Goal: Task Accomplishment & Management: Manage account settings

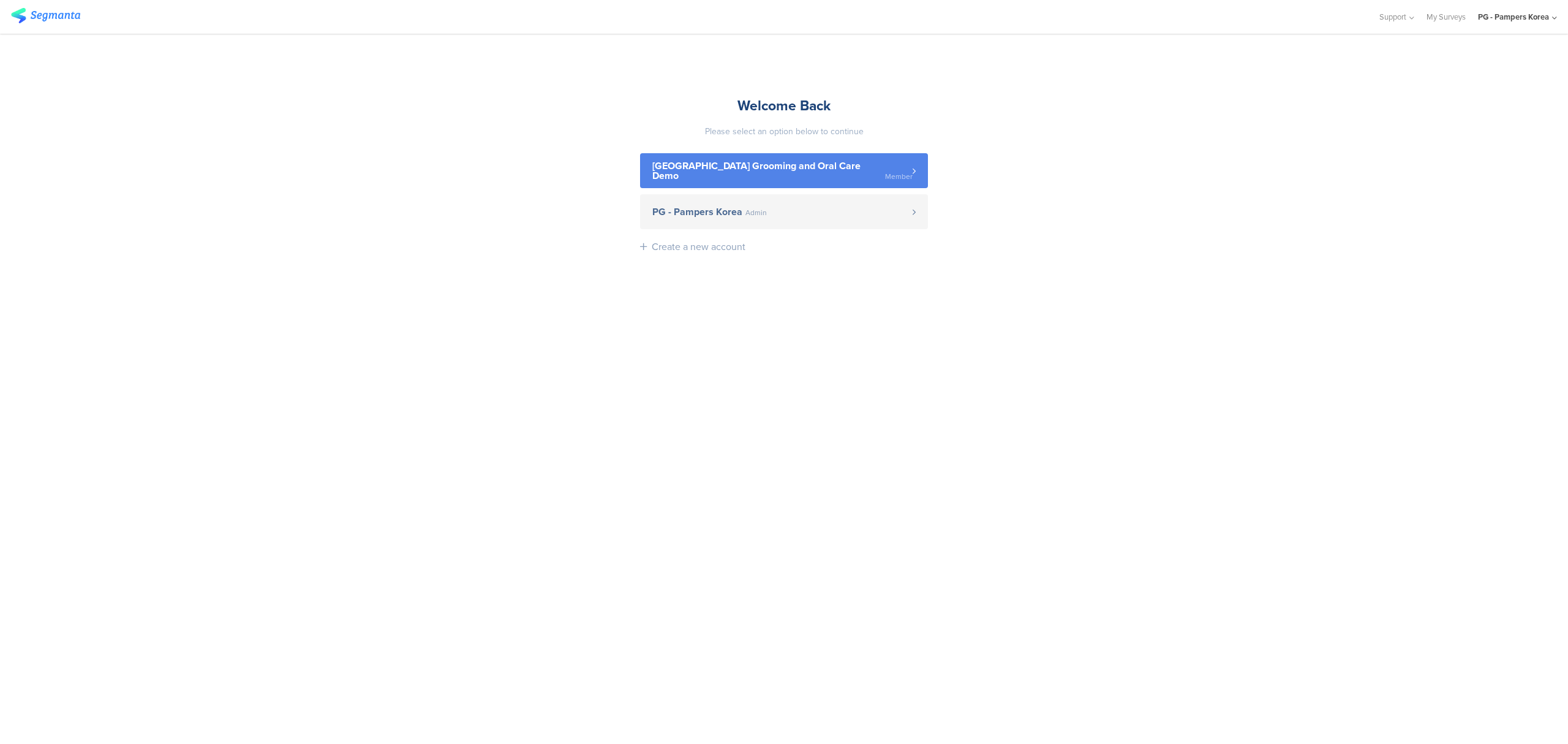
click at [757, 188] on link "Japan Grooming and Oral Care Demo Member" at bounding box center [784, 171] width 288 height 35
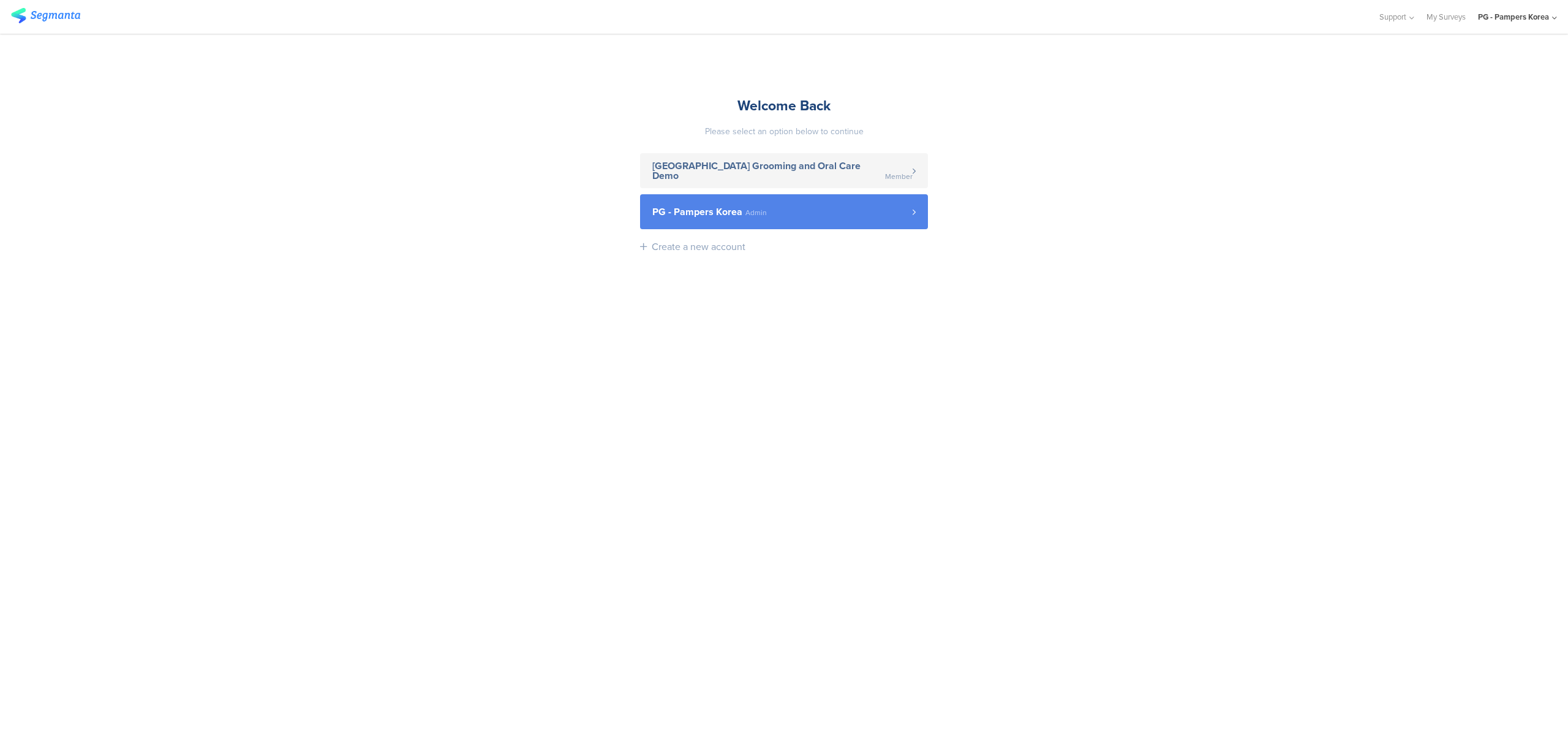
click at [757, 212] on span "Admin" at bounding box center [756, 212] width 22 height 8
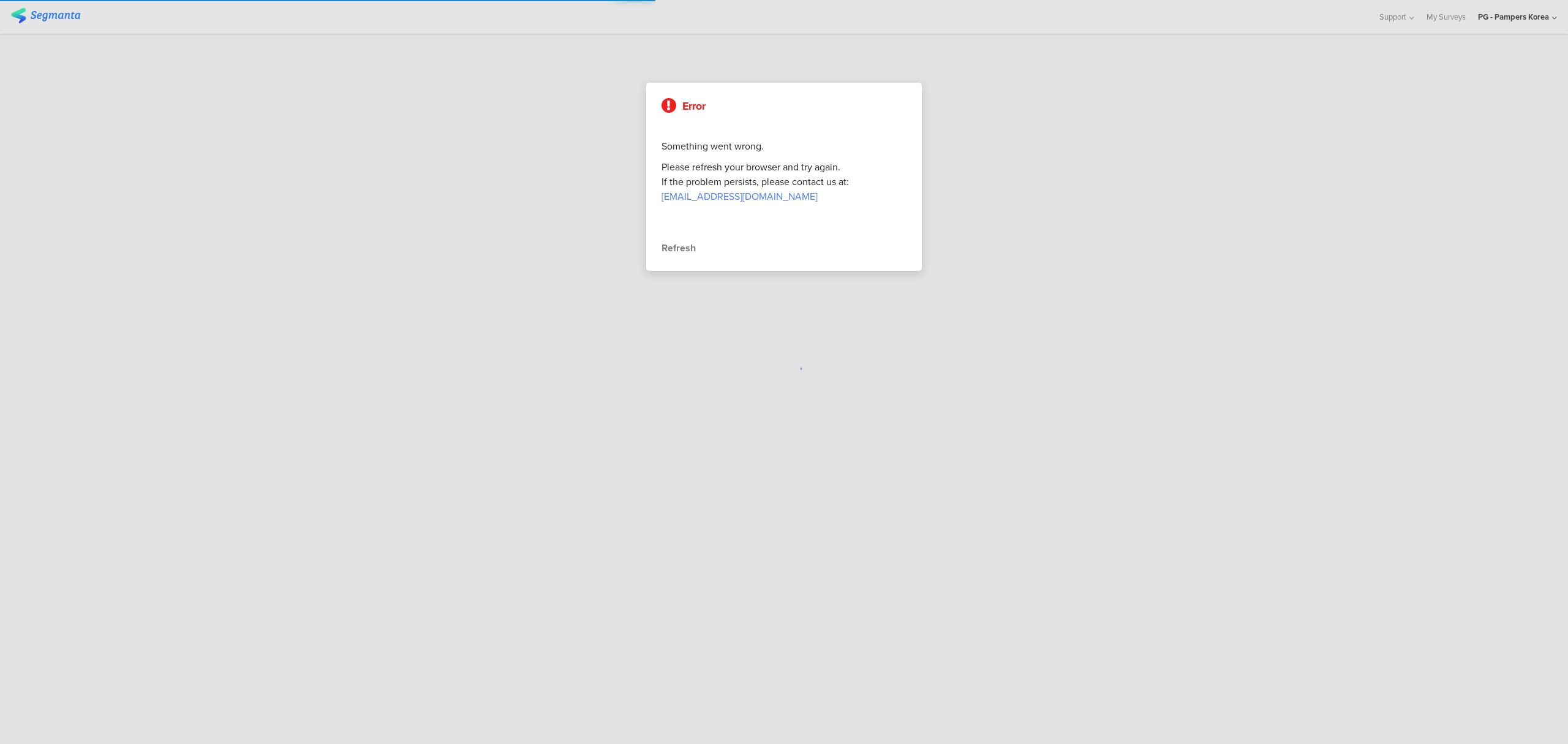
click at [680, 251] on div "Refresh" at bounding box center [783, 248] width 245 height 15
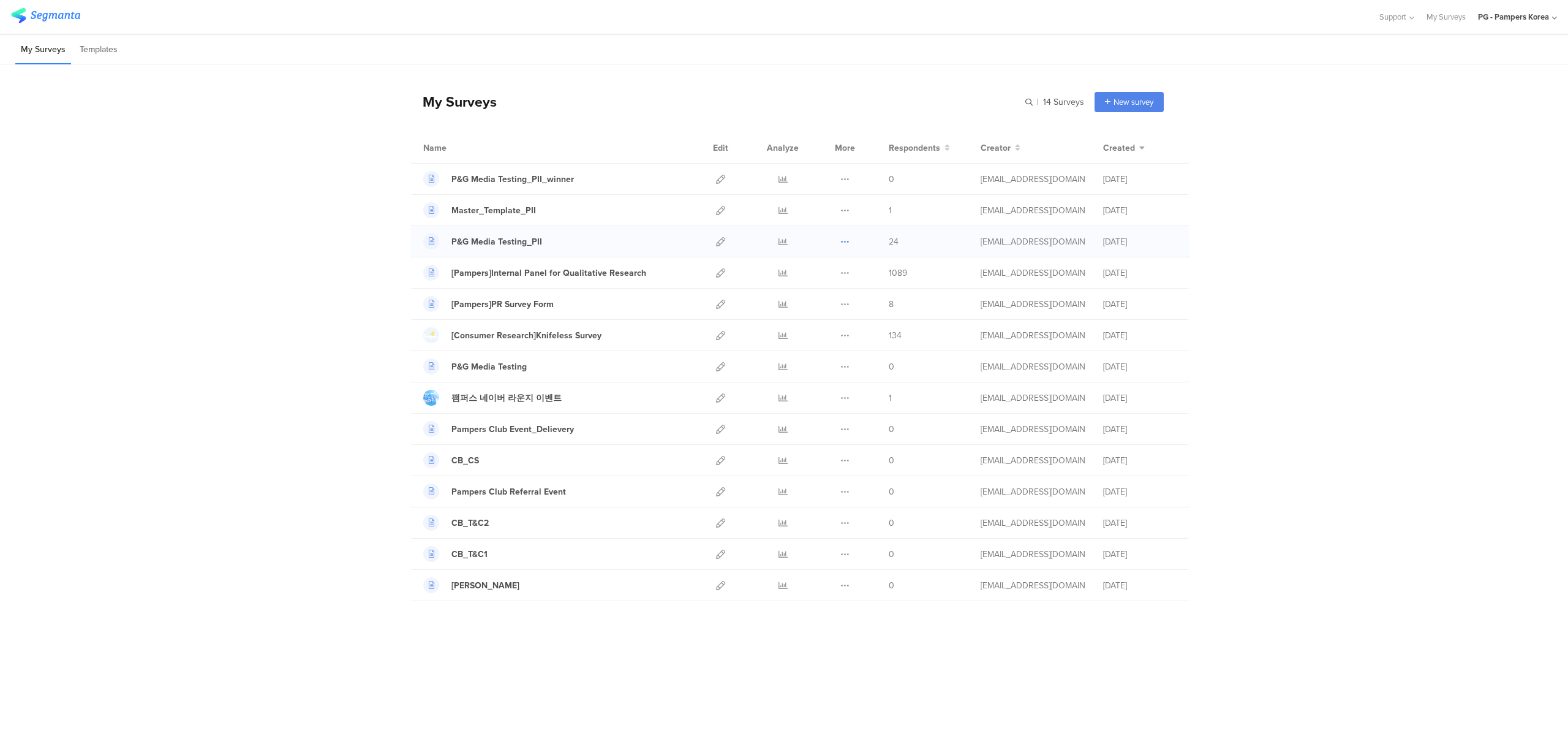
click at [843, 239] on icon at bounding box center [845, 241] width 9 height 9
click at [832, 311] on button "Delete" at bounding box center [820, 317] width 68 height 22
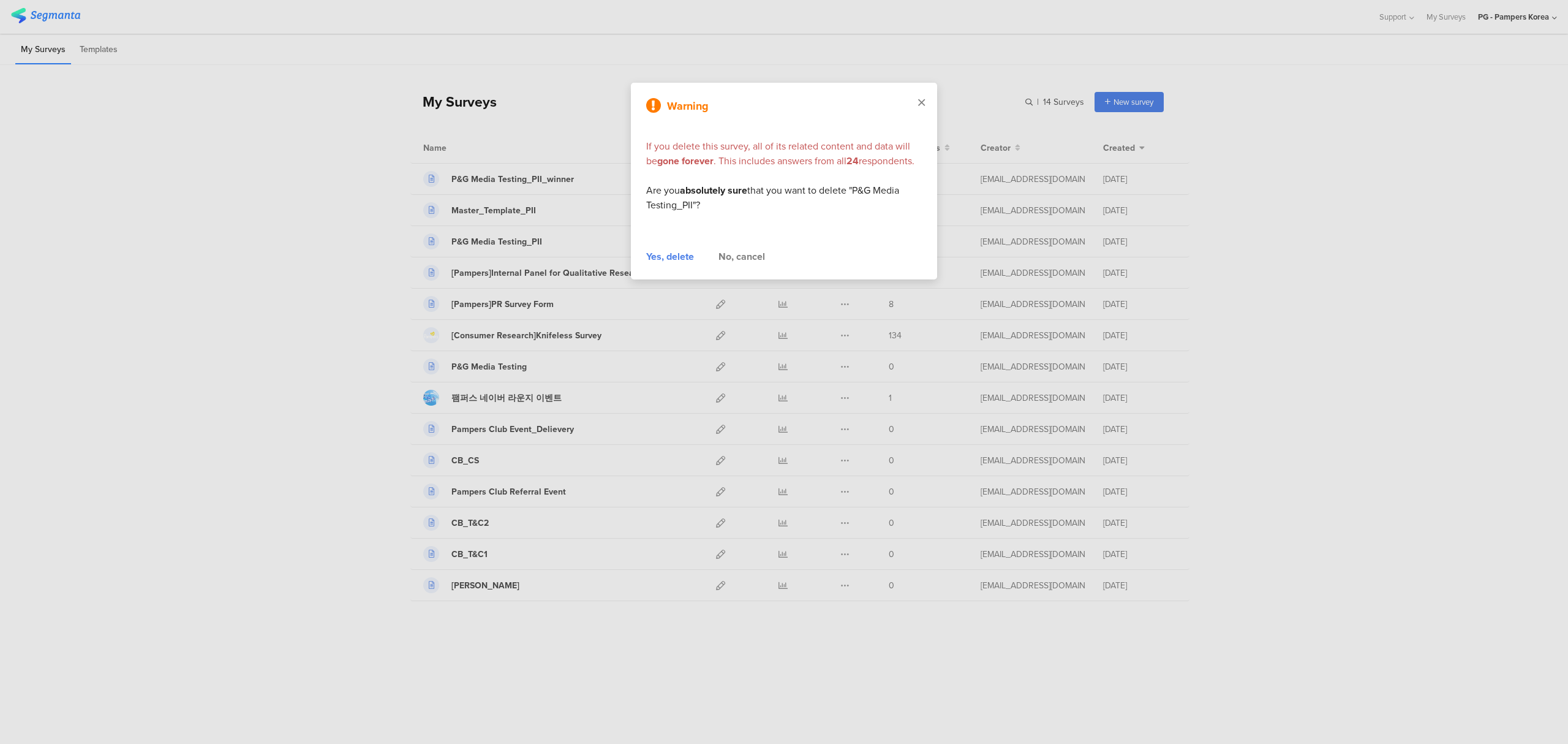
click at [921, 101] on icon at bounding box center [921, 103] width 7 height 11
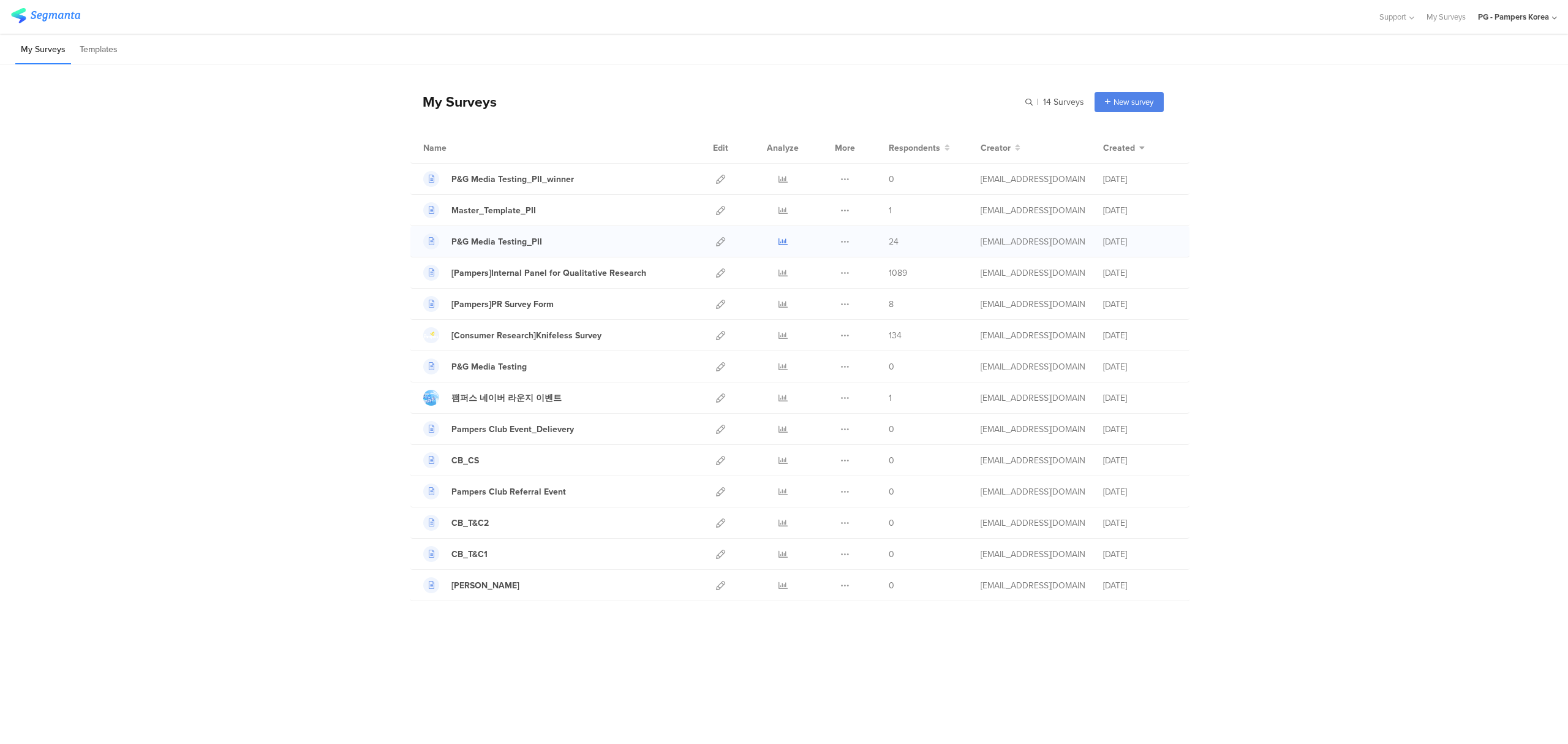
click at [782, 241] on icon at bounding box center [783, 241] width 9 height 9
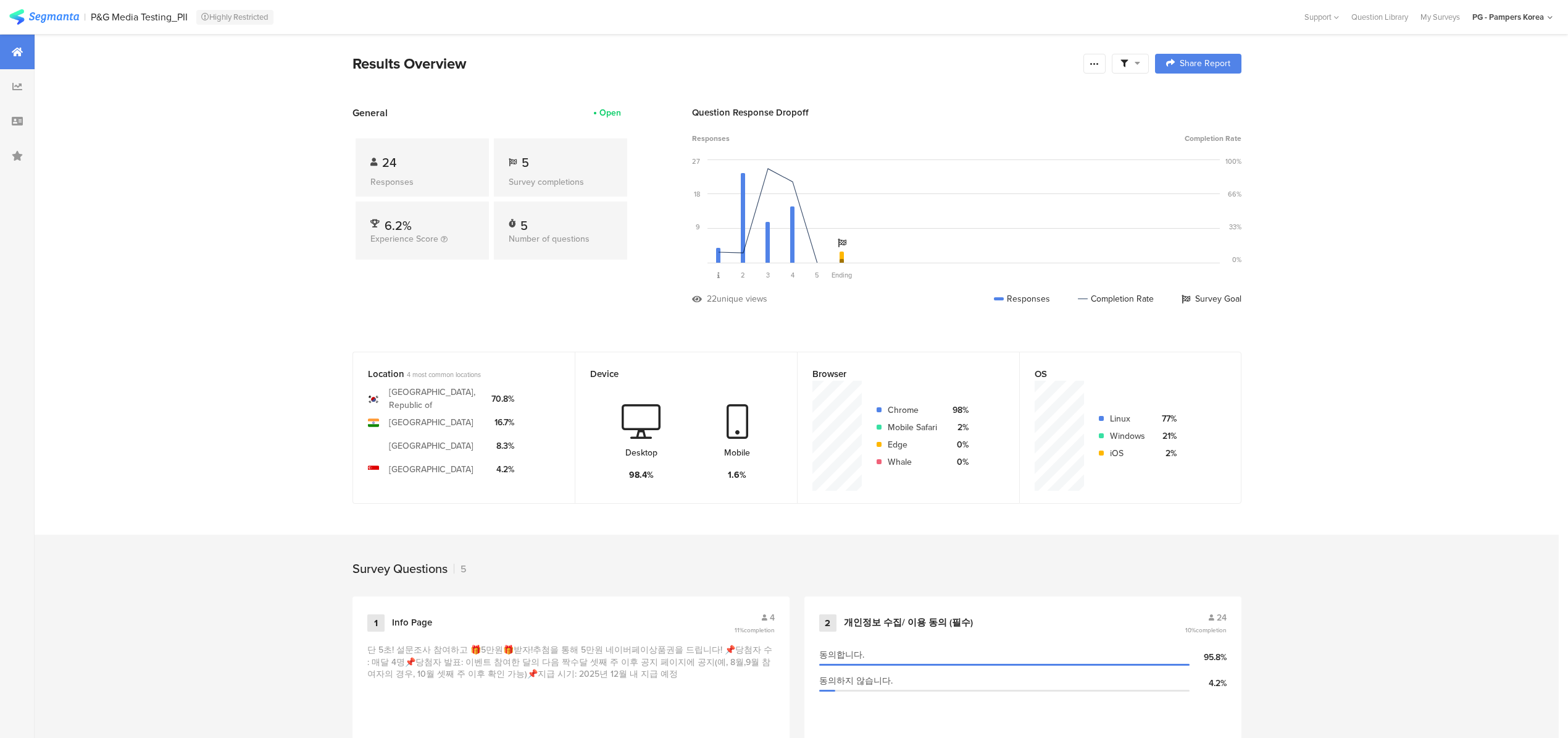
click at [1140, 60] on icon at bounding box center [1138, 63] width 6 height 8
click at [1103, 55] on div at bounding box center [1095, 63] width 23 height 20
click at [994, 212] on div "Purge results" at bounding box center [1012, 215] width 198 height 27
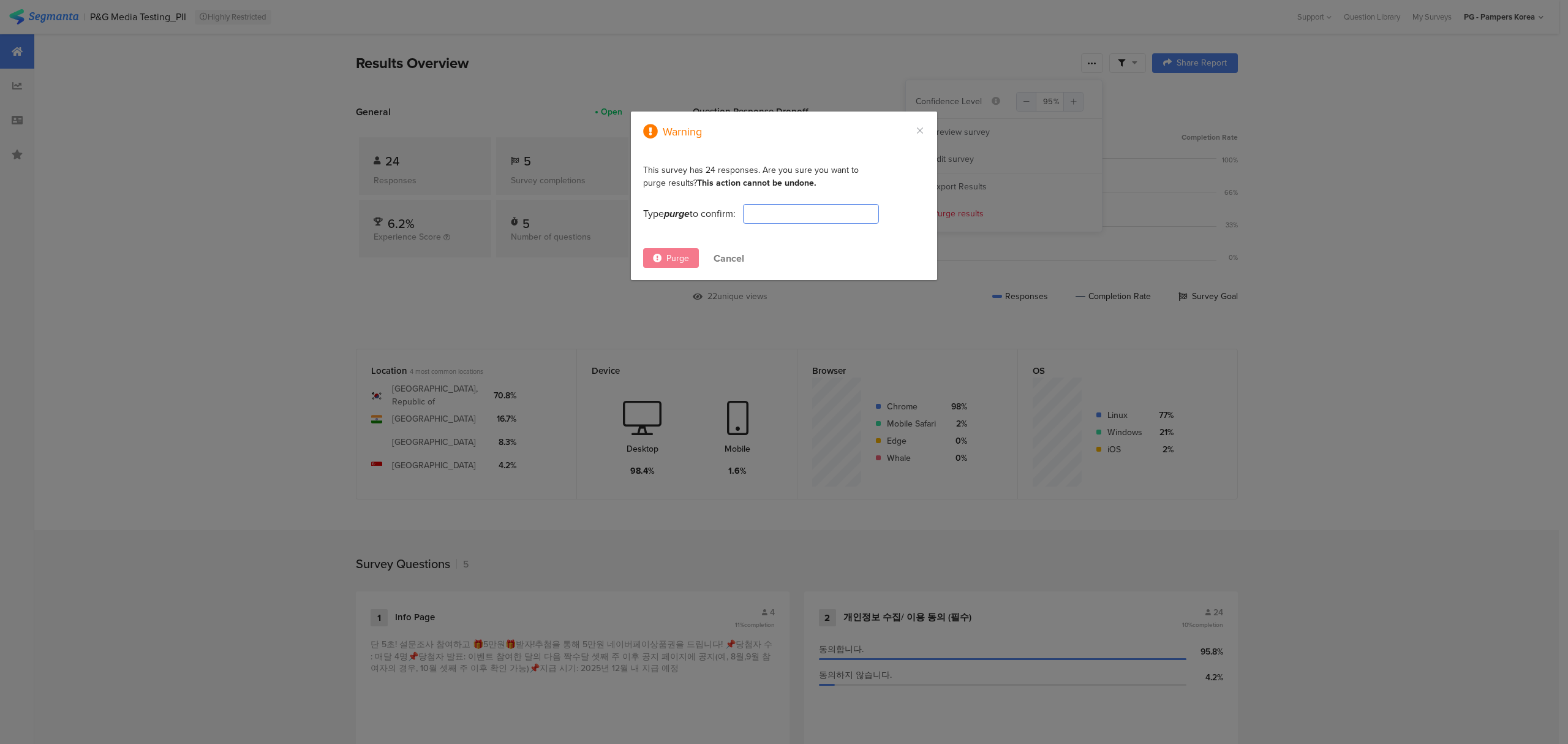
click at [843, 221] on input "dialog" at bounding box center [811, 214] width 136 height 20
type input "purge"
click at [669, 259] on span "Purge" at bounding box center [677, 258] width 22 height 13
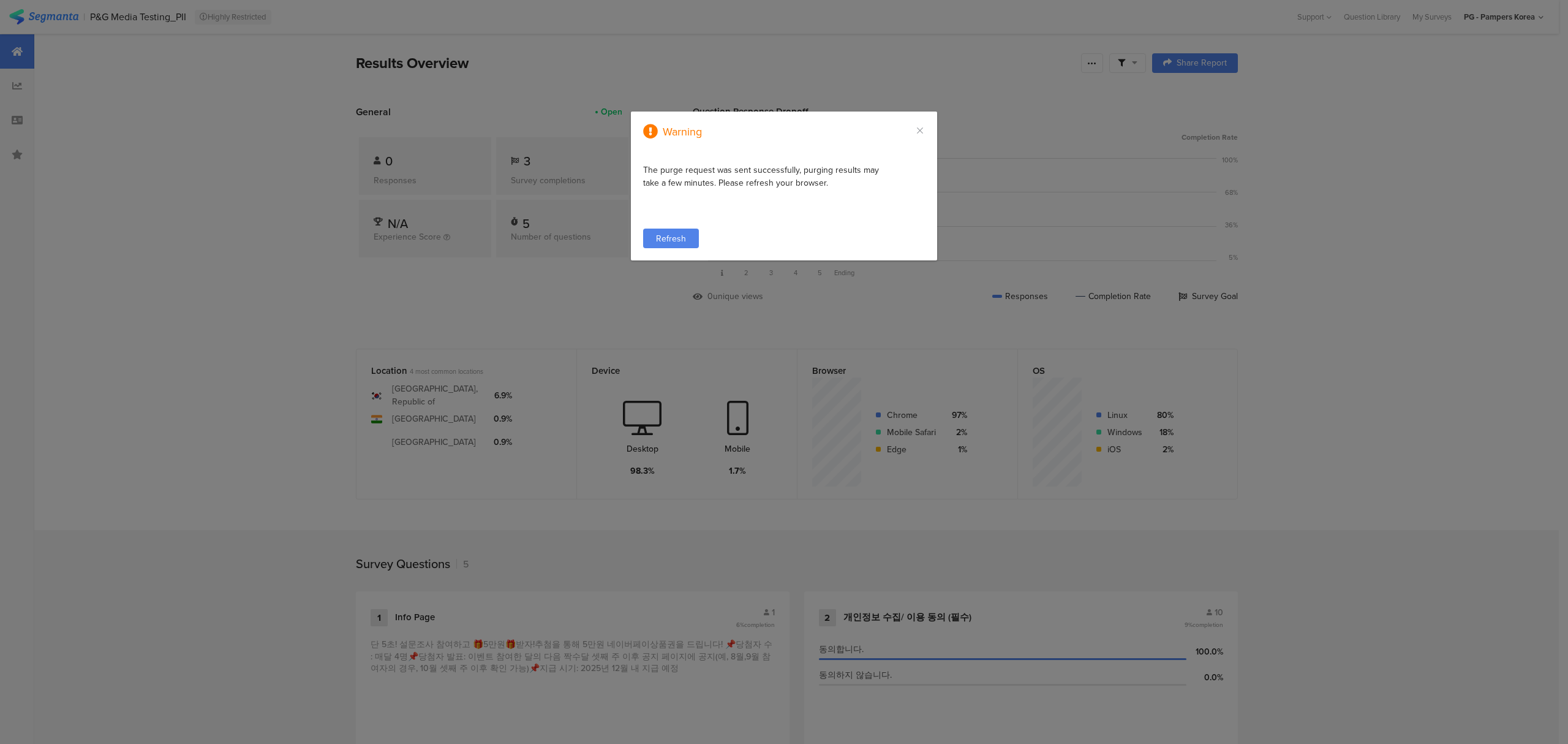
click at [674, 241] on span "Refresh" at bounding box center [670, 239] width 30 height 13
